Goal: Register for event/course

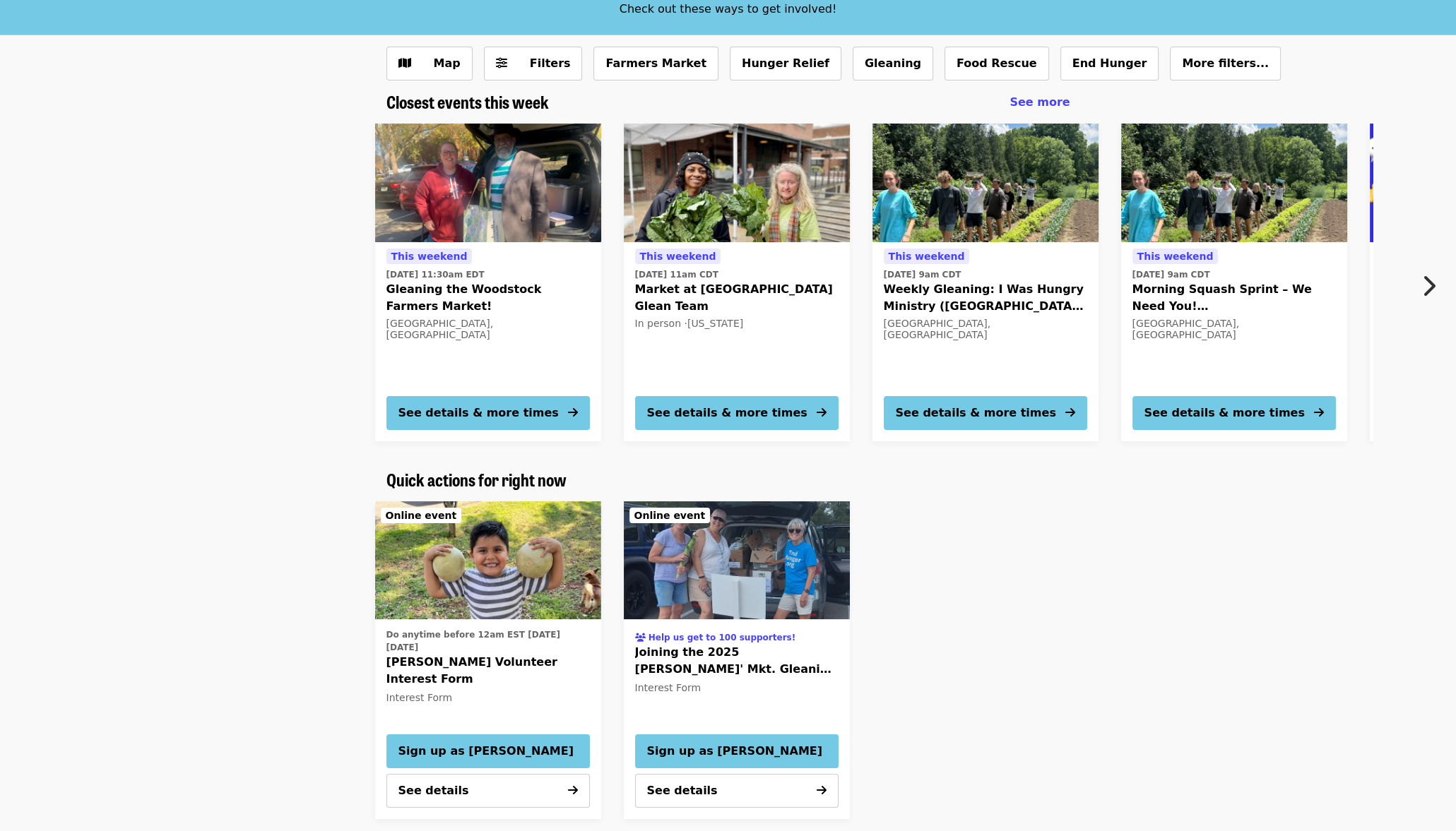
scroll to position [107, 0]
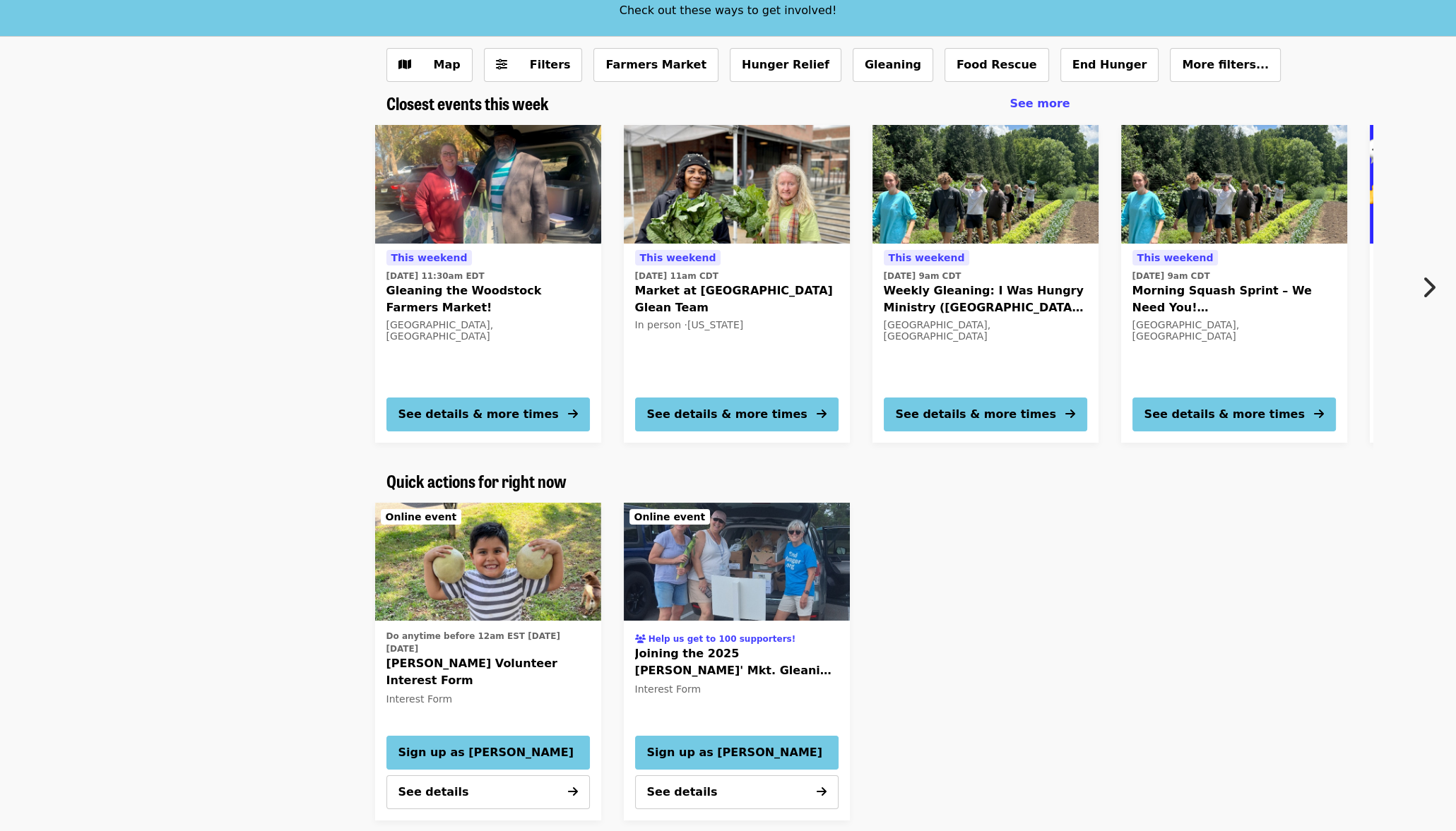
click at [469, 663] on span "[PERSON_NAME] Volunteer Interest Form" at bounding box center [488, 671] width 204 height 34
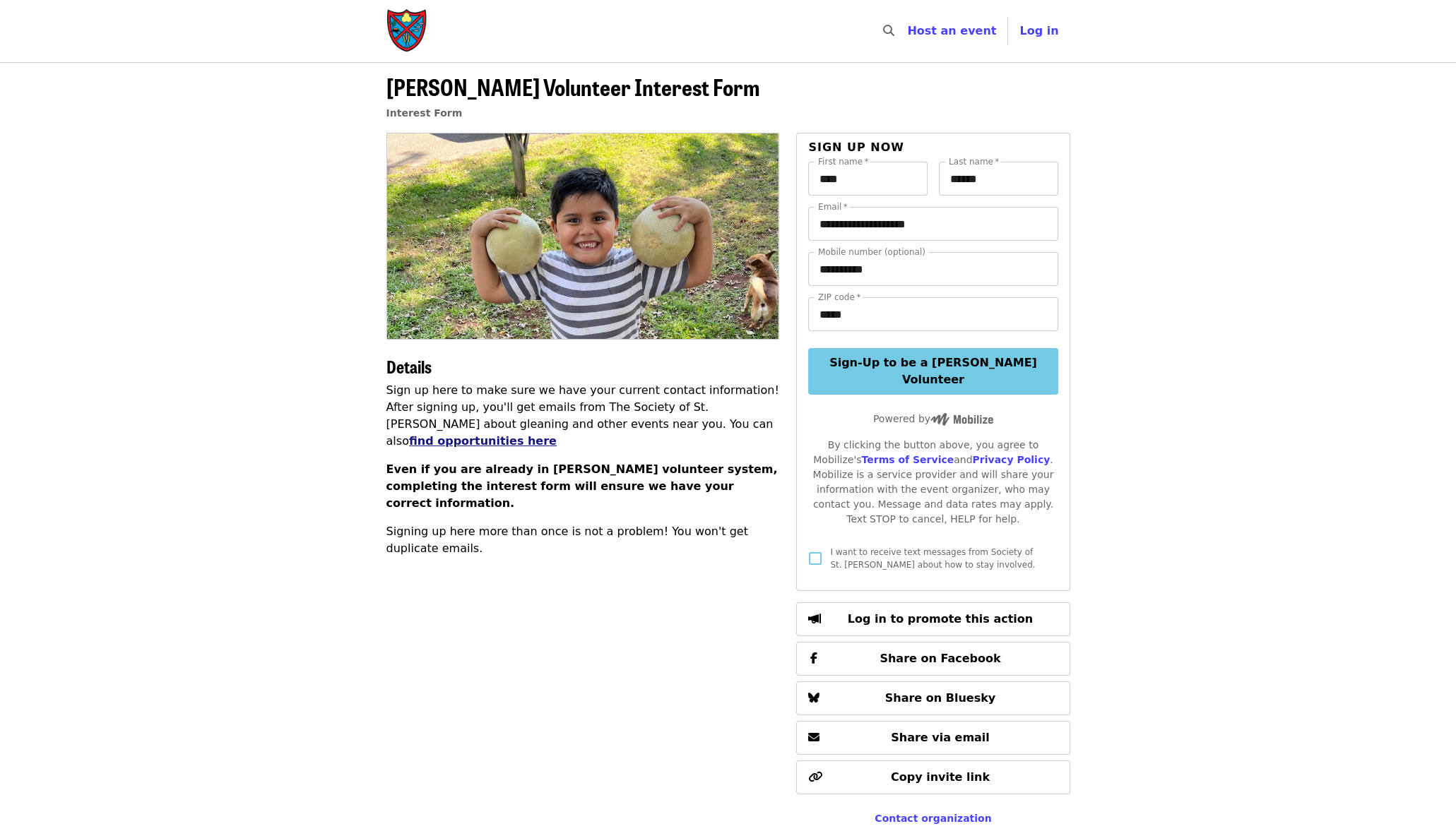
click at [557, 434] on link "find opportunities here" at bounding box center [483, 441] width 148 height 13
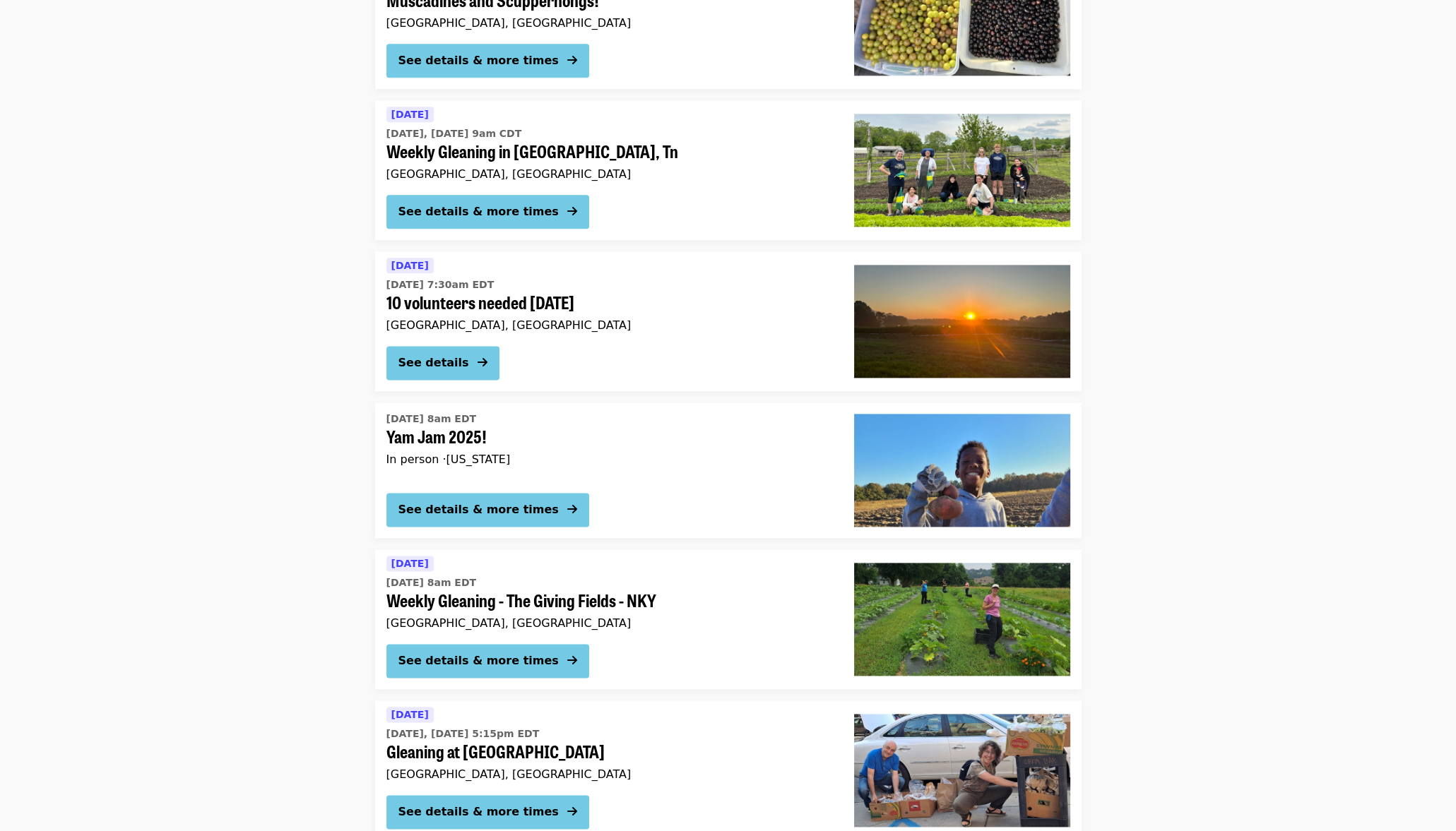
scroll to position [2958, 0]
click at [628, 576] on span "[DATE] 8am EDT" at bounding box center [609, 583] width 445 height 15
